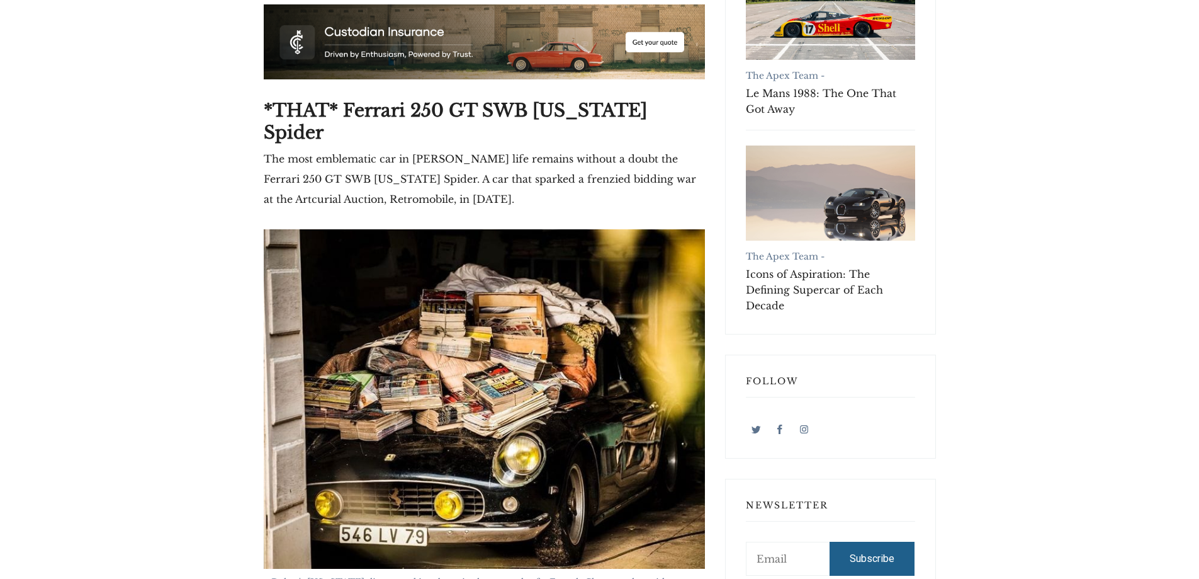
scroll to position [567, 0]
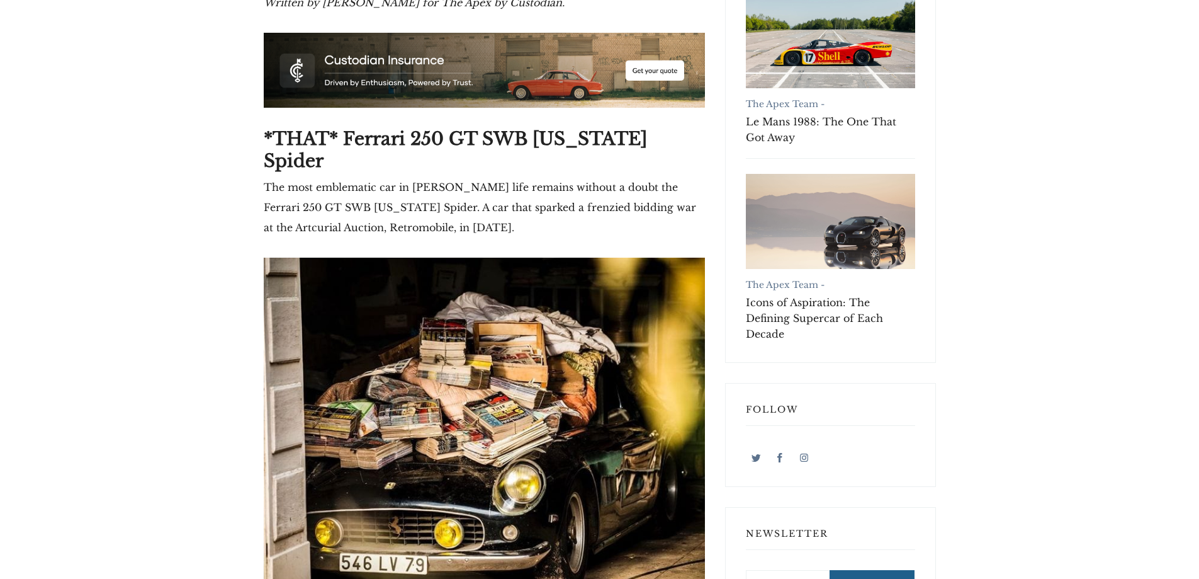
click at [372, 193] on p "The most emblematic car in [PERSON_NAME] life remains without a doubt the Ferra…" at bounding box center [484, 207] width 441 height 60
click at [351, 186] on p "The most emblematic car in [PERSON_NAME] life remains without a doubt the Ferra…" at bounding box center [484, 207] width 441 height 60
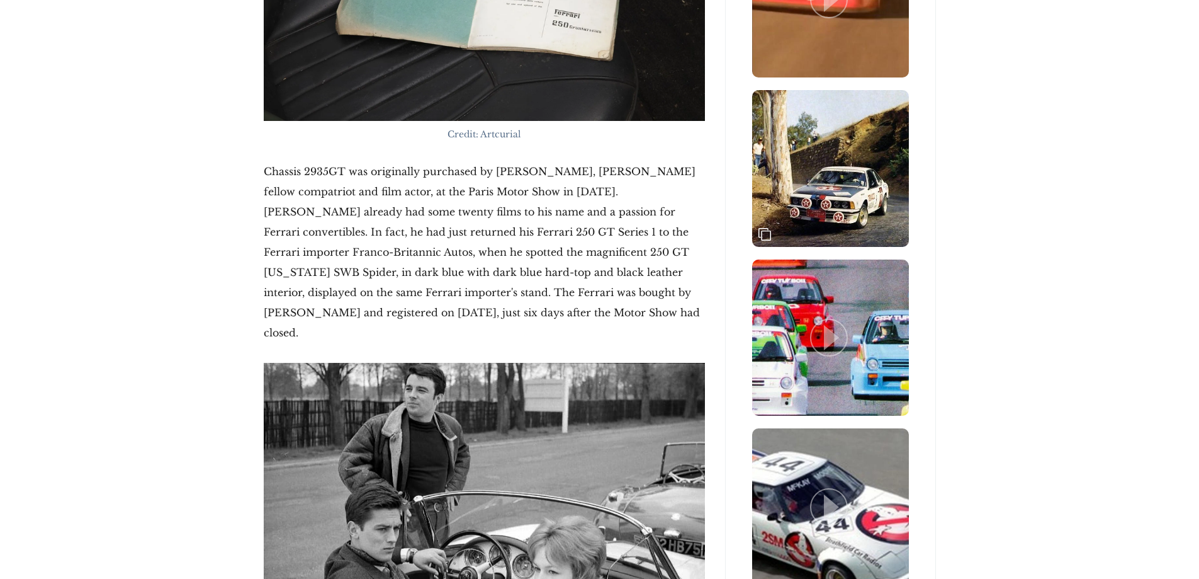
scroll to position [1889, 0]
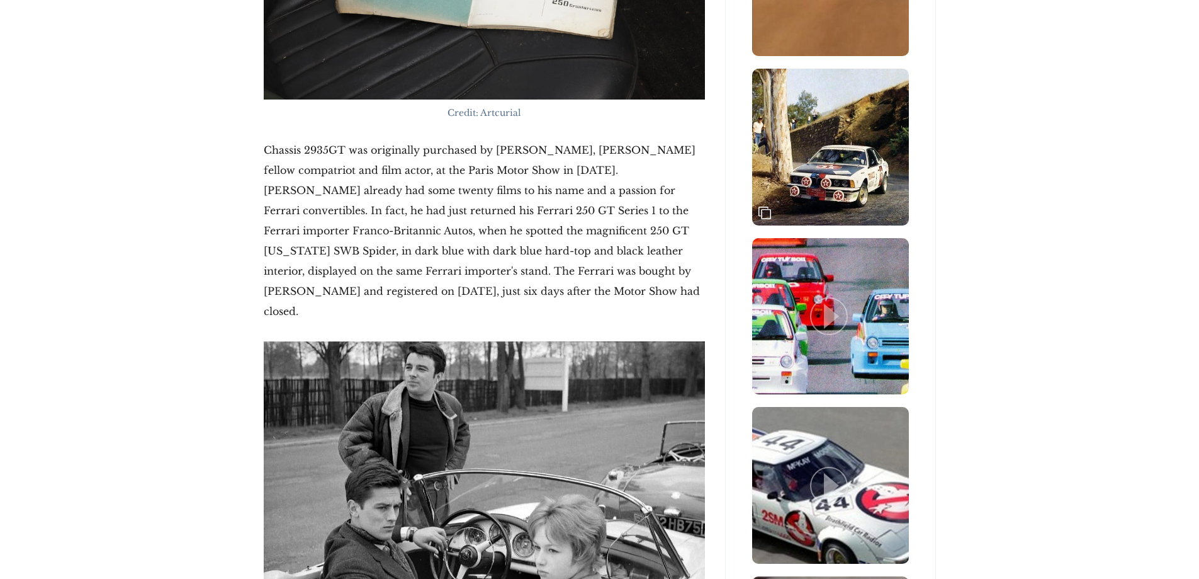
click at [270, 140] on p "Chassis 2935GT was originally purchased by [PERSON_NAME], [PERSON_NAME] fellow …" at bounding box center [484, 230] width 441 height 181
click at [345, 140] on p "Chassis 2935GT was originally purchased by [PERSON_NAME], [PERSON_NAME] fellow …" at bounding box center [484, 230] width 441 height 181
copy p "Chassis 2935GT"
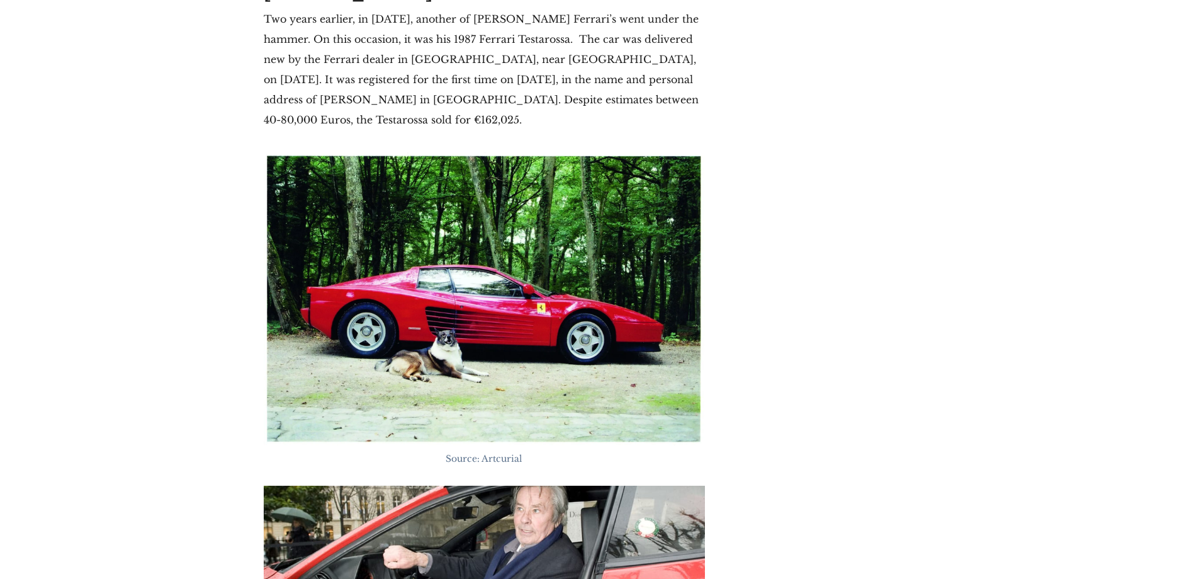
scroll to position [4407, 0]
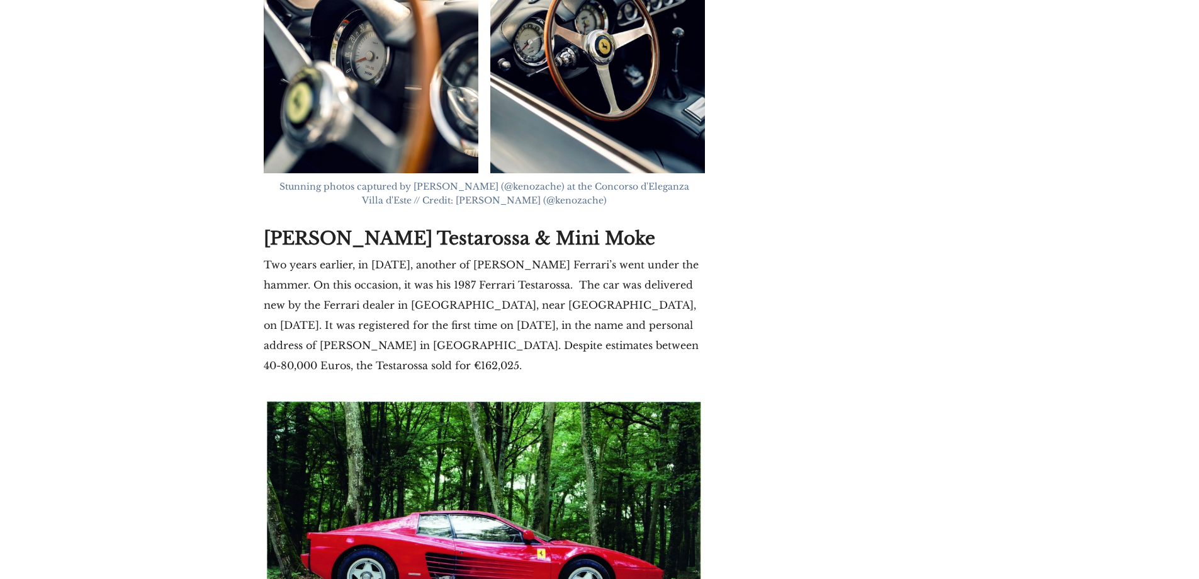
click at [470, 227] on strong "[PERSON_NAME] Testarossa & Mini Moke" at bounding box center [460, 238] width 392 height 22
click at [480, 227] on strong "[PERSON_NAME] Testarossa & Mini Moke" at bounding box center [460, 238] width 392 height 22
drag, startPoint x: 524, startPoint y: 122, endPoint x: 556, endPoint y: 118, distance: 32.3
click at [556, 227] on h2 "[PERSON_NAME] Testarossa & Mini Moke" at bounding box center [484, 238] width 441 height 22
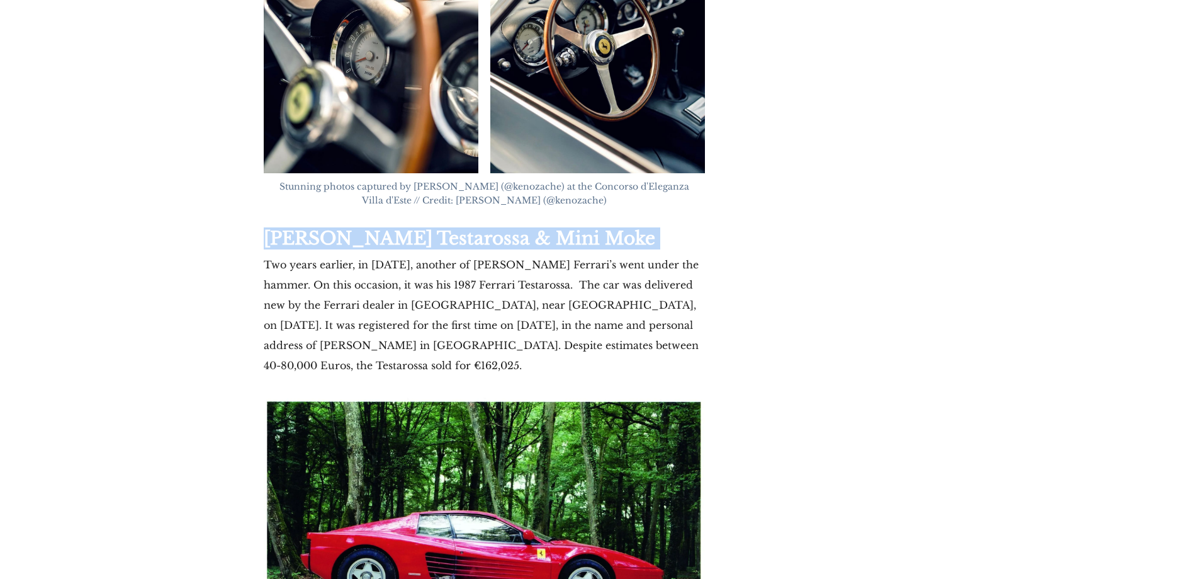
click at [524, 227] on strong "[PERSON_NAME] Testarossa & Mini Moke" at bounding box center [460, 238] width 392 height 22
drag, startPoint x: 524, startPoint y: 115, endPoint x: 471, endPoint y: 117, distance: 53.5
click at [471, 227] on strong "[PERSON_NAME] Testarossa & Mini Moke" at bounding box center [460, 238] width 392 height 22
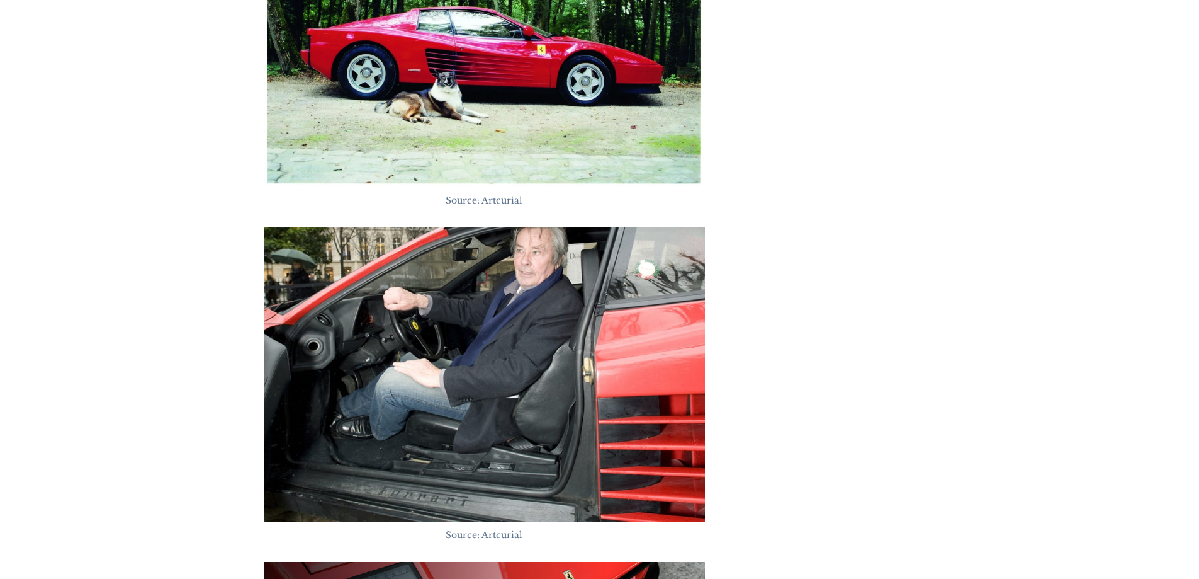
drag, startPoint x: 193, startPoint y: 166, endPoint x: 194, endPoint y: 172, distance: 6.4
click at [193, 166] on div "[DATE] Driven by Style: The Cars that Defined [PERSON_NAME] Some of the most ic…" at bounding box center [599, 578] width 1199 height 10417
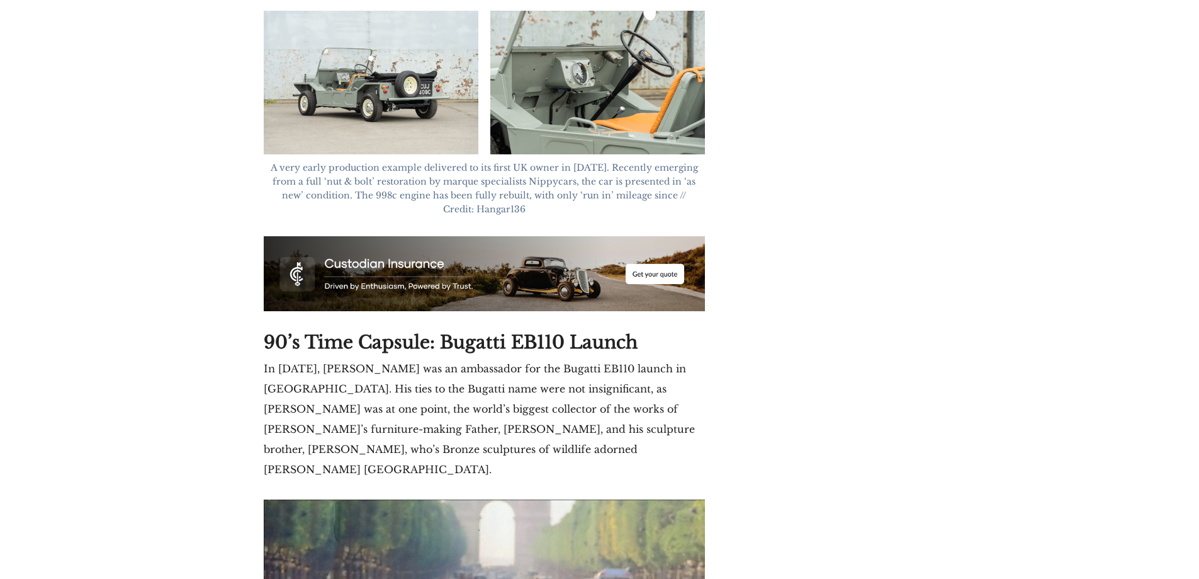
scroll to position [6107, 0]
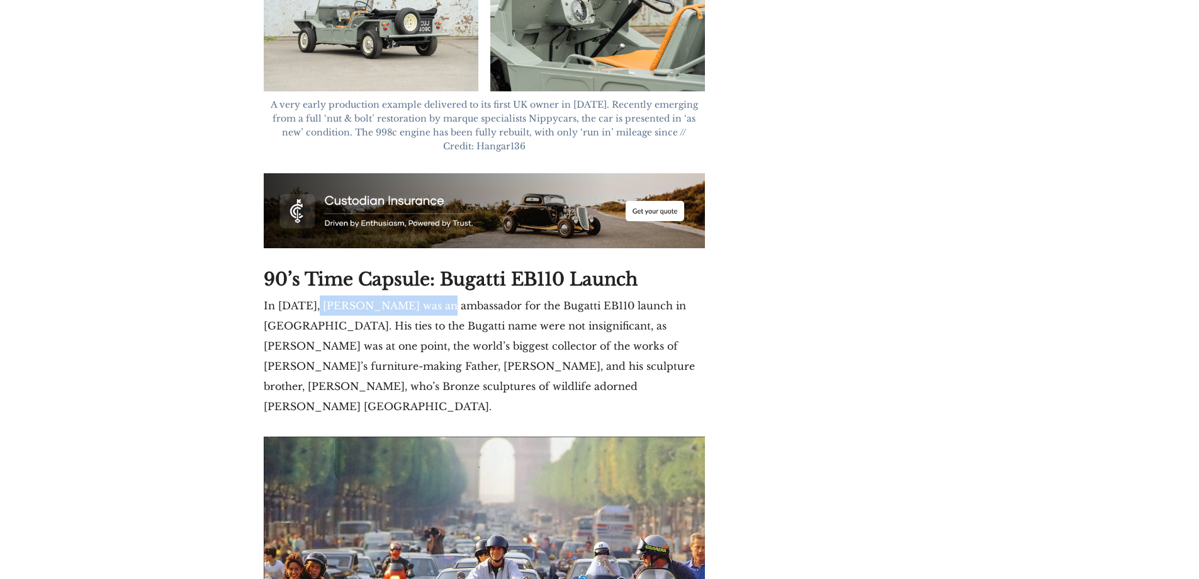
drag, startPoint x: 322, startPoint y: 166, endPoint x: 439, endPoint y: 167, distance: 117.1
click at [434, 295] on p "In [DATE], [PERSON_NAME] was an ambassador for the Bugatti EB110 launch in [GEO…" at bounding box center [484, 355] width 441 height 121
click at [495, 295] on p "In [DATE], [PERSON_NAME] was an ambassador for the Bugatti EB110 launch in [GEO…" at bounding box center [484, 355] width 441 height 121
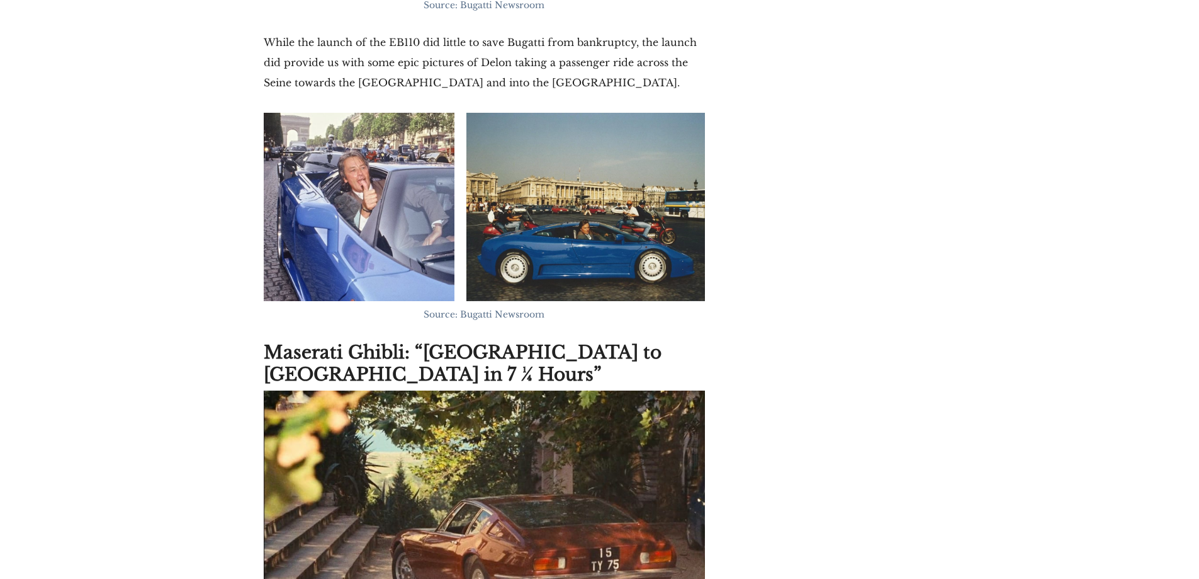
scroll to position [7177, 0]
click at [269, 341] on strong "Maserati Ghibli: “[GEOGRAPHIC_DATA] to [GEOGRAPHIC_DATA] in 7 ¼ Hours”" at bounding box center [463, 363] width 398 height 44
drag, startPoint x: 320, startPoint y: 184, endPoint x: 351, endPoint y: 187, distance: 31.0
click at [351, 341] on strong "Maserati Ghibli: “[GEOGRAPHIC_DATA] to [GEOGRAPHIC_DATA] in 7 ¼ Hours”" at bounding box center [463, 363] width 398 height 44
copy strong "Maserati Ghibli"
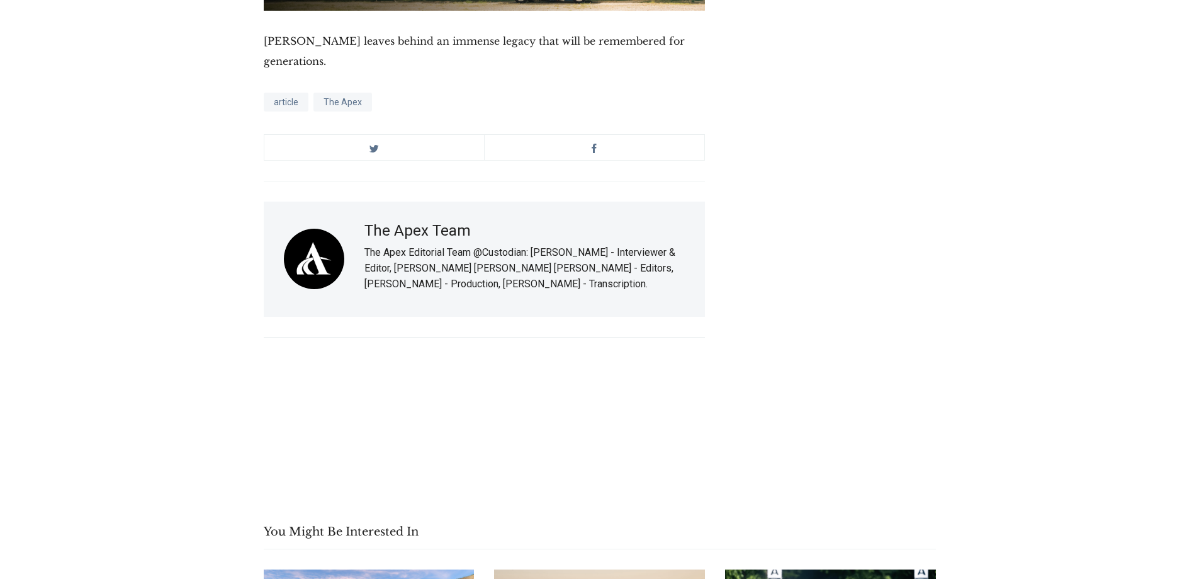
scroll to position [10010, 0]
